Goal: Task Accomplishment & Management: Use online tool/utility

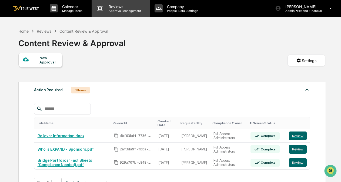
click at [114, 12] on p "Approval Management" at bounding box center [123, 11] width 39 height 4
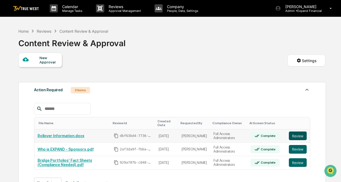
click at [298, 136] on button "Review" at bounding box center [298, 135] width 18 height 9
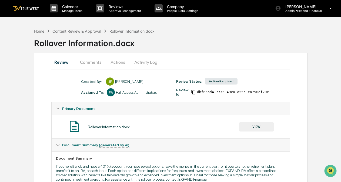
click at [140, 64] on button "Activity Log" at bounding box center [146, 62] width 32 height 13
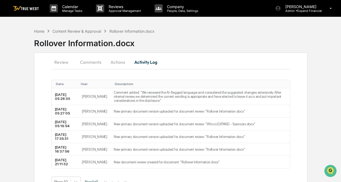
click at [68, 58] on button "Review" at bounding box center [63, 62] width 24 height 13
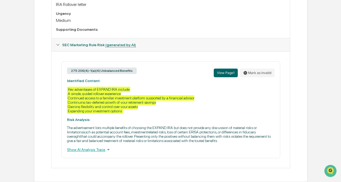
scroll to position [194, 0]
